Goal: Task Accomplishment & Management: Use online tool/utility

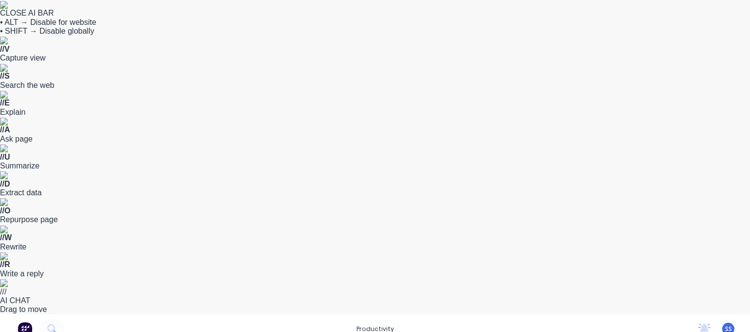
drag, startPoint x: 20, startPoint y: 1, endPoint x: 13, endPoint y: 65, distance: 64.3
click at [29, 322] on img at bounding box center [25, 329] width 15 height 15
click at [328, 314] on div "productivity productivity Workflow Planner Delivery Scheduling Timesheets No ne…" at bounding box center [375, 328] width 750 height 29
click at [354, 321] on div "productivity" at bounding box center [374, 328] width 47 height 15
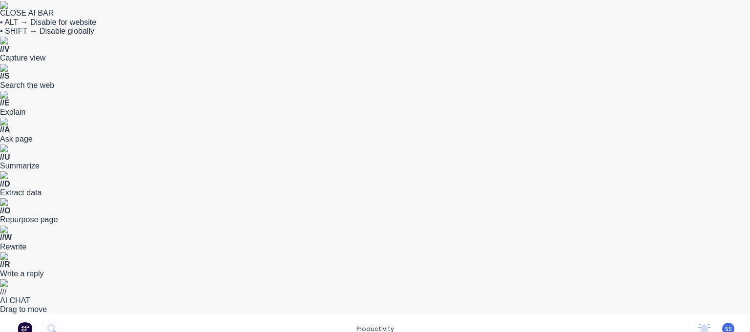
click at [367, 314] on div "productivity productivity Workflow Planner Delivery Scheduling Timesheets No ne…" at bounding box center [375, 328] width 750 height 29
click at [24, 322] on img at bounding box center [25, 329] width 15 height 15
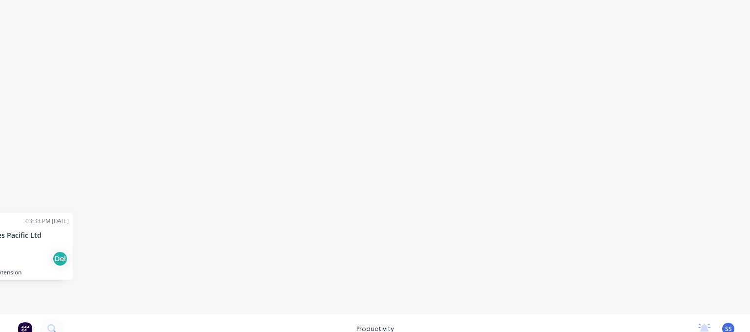
scroll to position [0, 681]
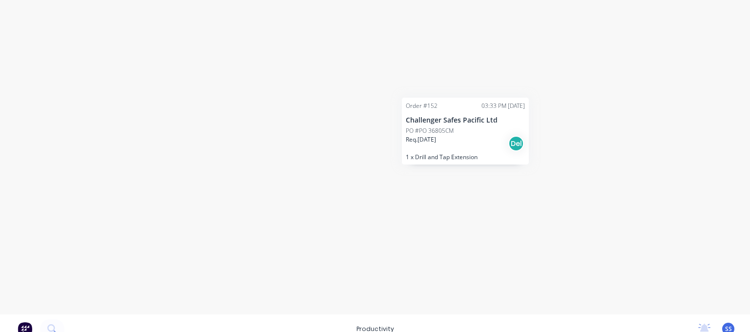
drag, startPoint x: 79, startPoint y: 226, endPoint x: 456, endPoint y: 146, distance: 385.1
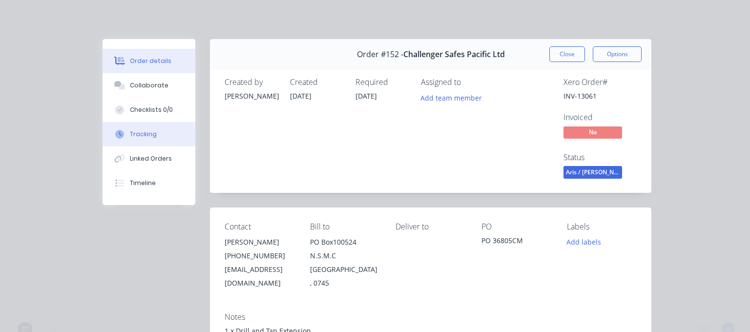
click at [130, 137] on div "Tracking" at bounding box center [143, 134] width 27 height 9
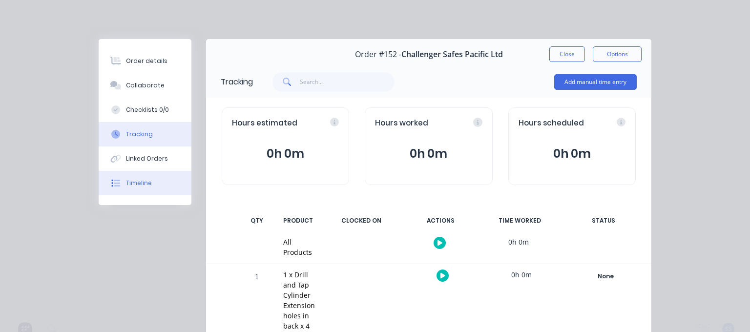
click at [126, 182] on div "Timeline" at bounding box center [139, 183] width 26 height 9
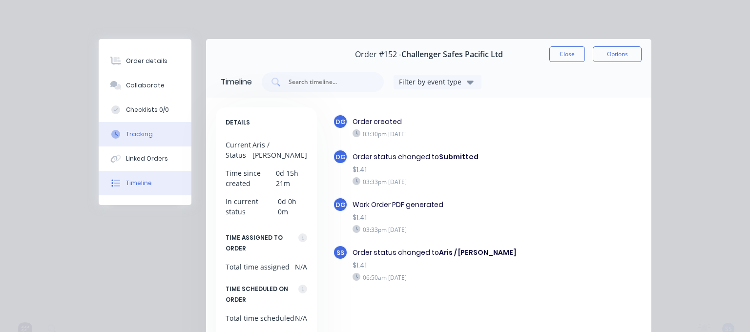
click at [139, 130] on div "Tracking" at bounding box center [139, 134] width 27 height 9
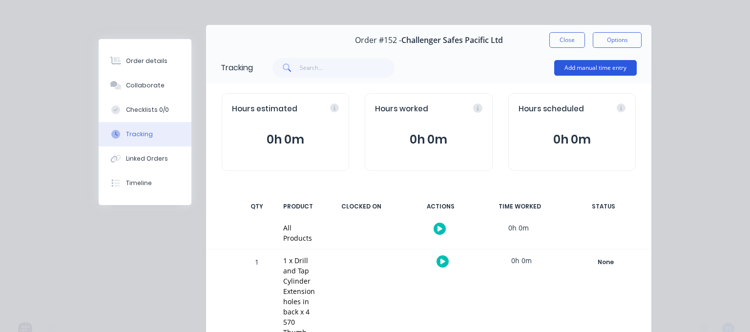
scroll to position [0, 0]
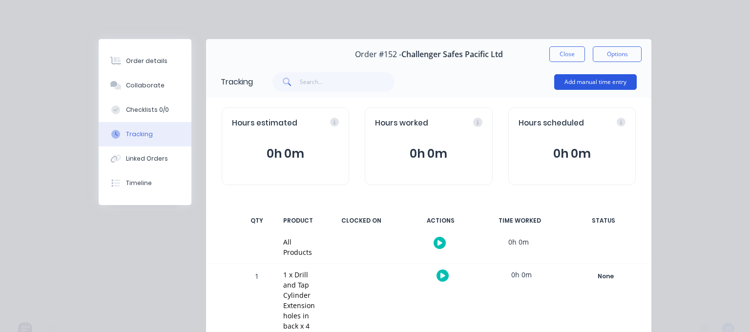
click at [594, 79] on button "Add manual time entry" at bounding box center [595, 82] width 82 height 16
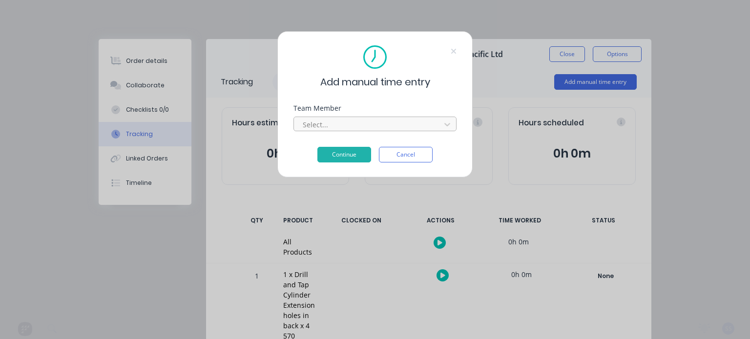
click at [356, 121] on div at bounding box center [369, 125] width 134 height 12
click at [446, 122] on icon at bounding box center [447, 125] width 10 height 10
click at [349, 127] on div at bounding box center [369, 125] width 134 height 12
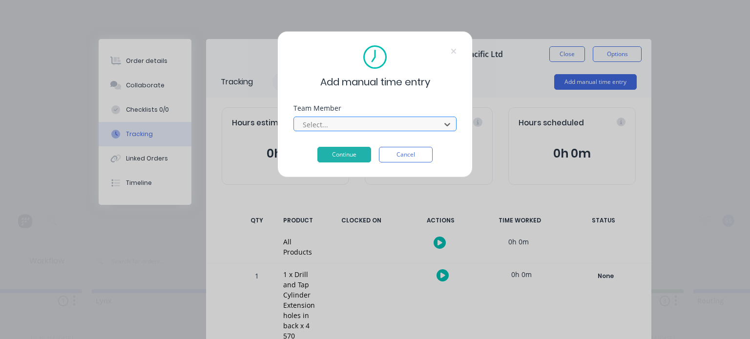
click at [349, 127] on div at bounding box center [369, 125] width 134 height 12
drag, startPoint x: 329, startPoint y: 127, endPoint x: 308, endPoint y: 128, distance: 21.0
click at [328, 127] on div at bounding box center [369, 125] width 134 height 12
click at [308, 128] on div at bounding box center [369, 125] width 134 height 12
click at [314, 144] on div "Team Member Select..." at bounding box center [374, 126] width 163 height 42
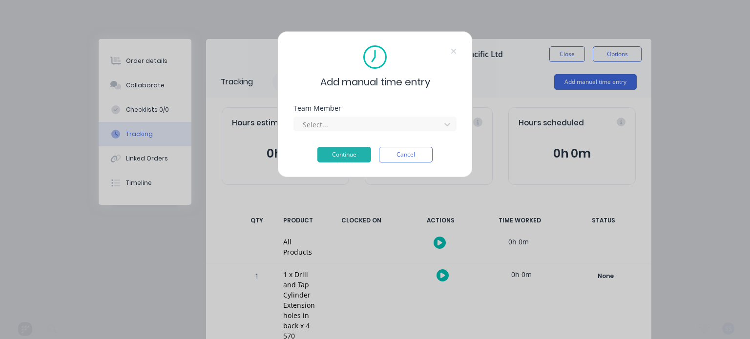
click at [320, 134] on div "Team Member Select..." at bounding box center [374, 126] width 163 height 42
click at [325, 126] on div at bounding box center [369, 125] width 134 height 12
click at [341, 123] on div at bounding box center [369, 125] width 134 height 12
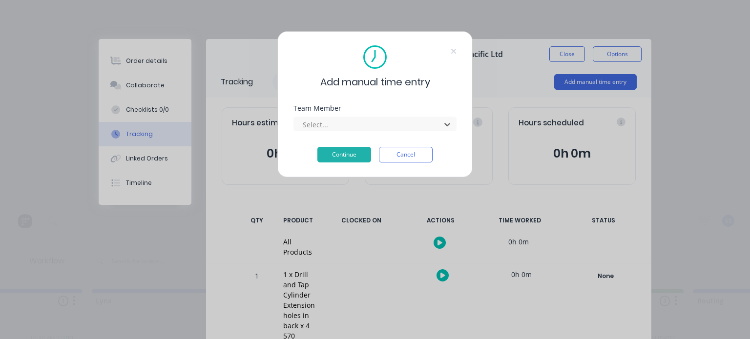
click at [7, 149] on div "Add manual time entry Team Member Select... Continue Cancel" at bounding box center [375, 169] width 750 height 339
drag, startPoint x: 23, startPoint y: 142, endPoint x: 58, endPoint y: 202, distance: 69.7
click at [23, 145] on div "Add manual time entry Team Member Select... Continue Cancel" at bounding box center [375, 169] width 750 height 339
click at [58, 202] on div "Add manual time entry Team Member Select... Continue Cancel" at bounding box center [375, 169] width 750 height 339
click at [339, 119] on div at bounding box center [369, 125] width 134 height 12
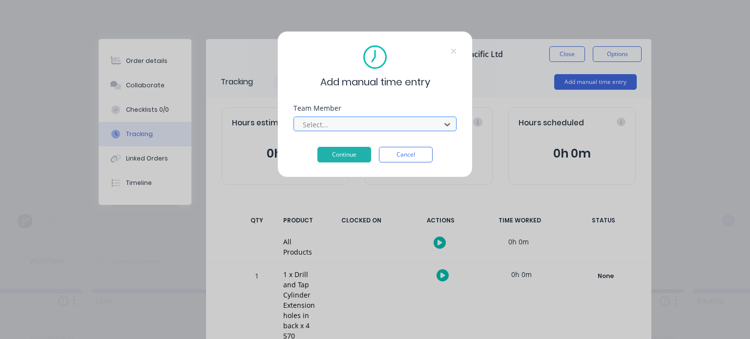
click at [339, 119] on div at bounding box center [369, 125] width 134 height 12
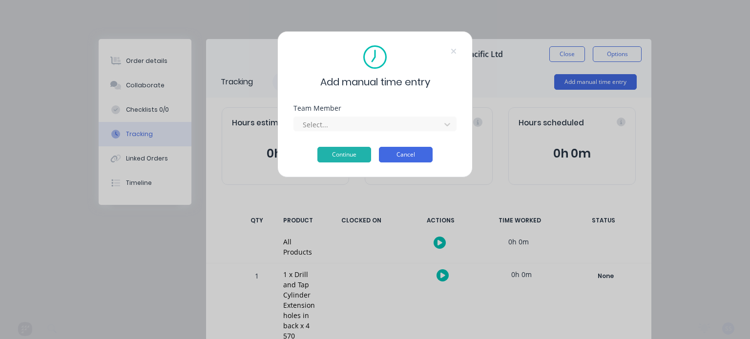
click at [406, 158] on button "Cancel" at bounding box center [406, 155] width 54 height 16
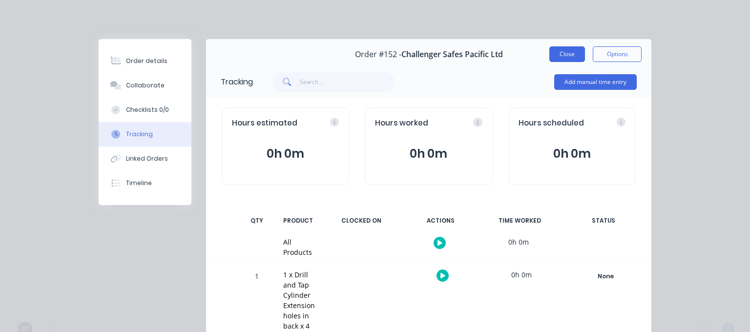
click at [569, 58] on button "Close" at bounding box center [567, 54] width 36 height 16
